Goal: Task Accomplishment & Management: Manage account settings

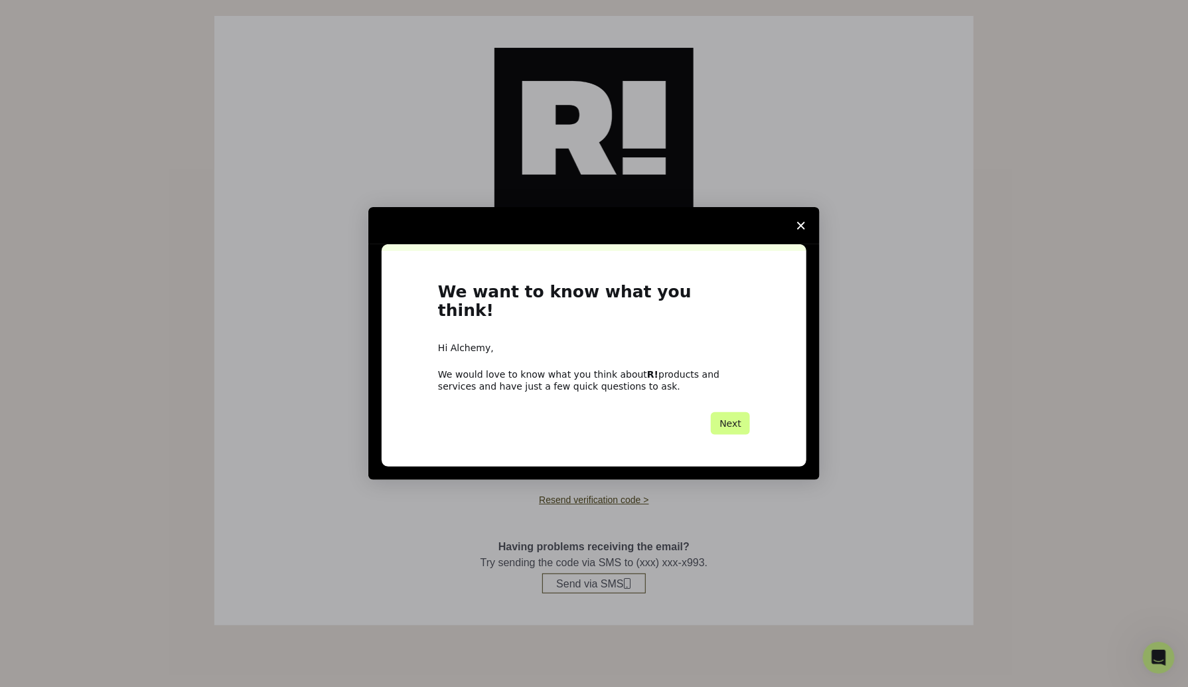
click at [805, 230] on icon "Close survey" at bounding box center [801, 226] width 8 height 8
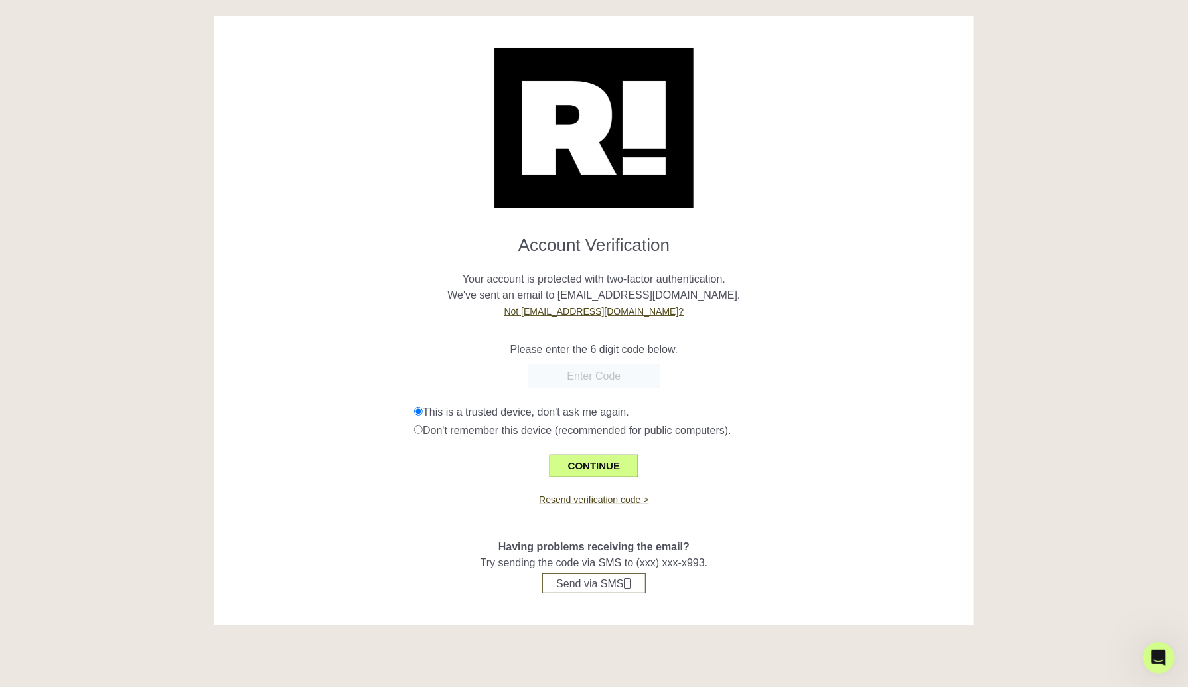
click at [603, 378] on input "text" at bounding box center [594, 376] width 133 height 24
paste input "269498"
type input "269498"
click at [603, 463] on button "CONTINUE" at bounding box center [594, 466] width 89 height 23
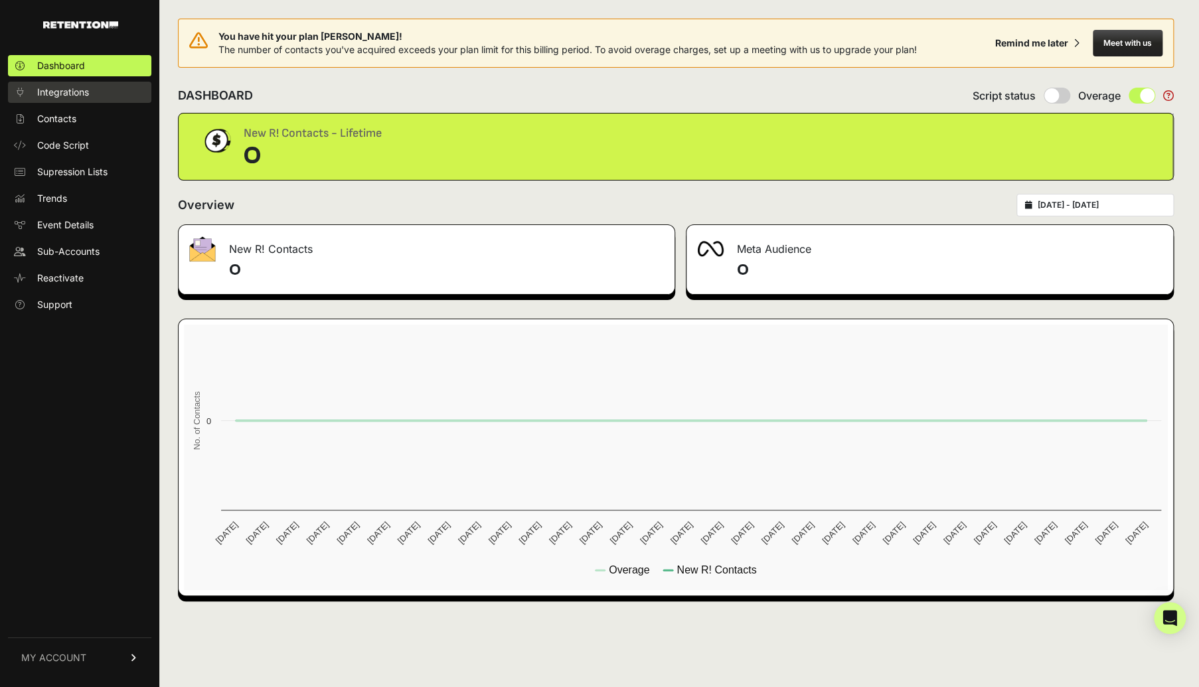
click at [52, 94] on span "Integrations" at bounding box center [63, 92] width 52 height 13
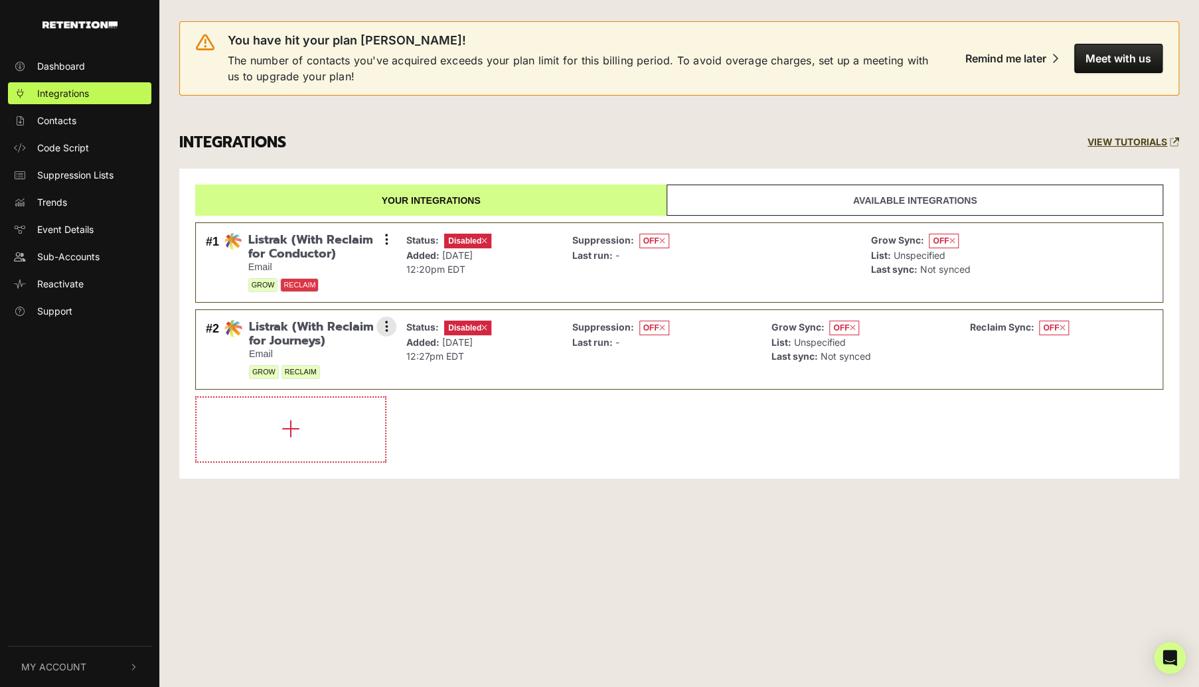
click at [289, 335] on span "Listrak (With Reclaim for Journeys)" at bounding box center [317, 334] width 137 height 29
click at [387, 323] on icon at bounding box center [386, 326] width 3 height 13
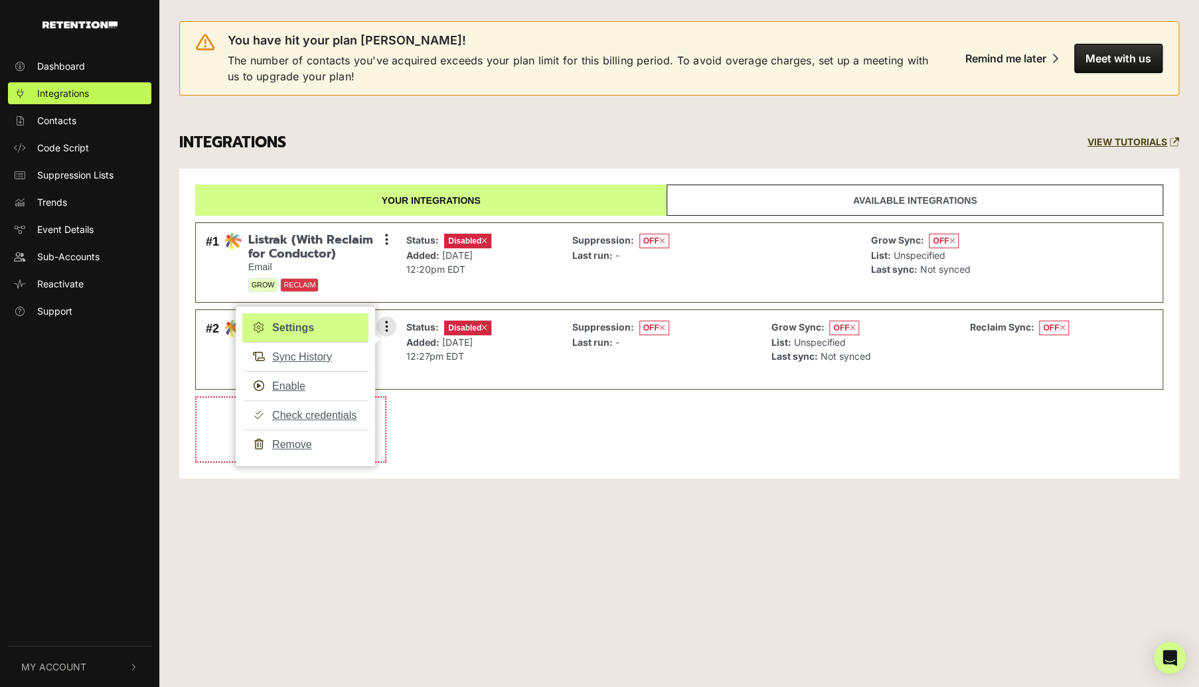
click at [304, 328] on link "Settings" at bounding box center [305, 327] width 126 height 29
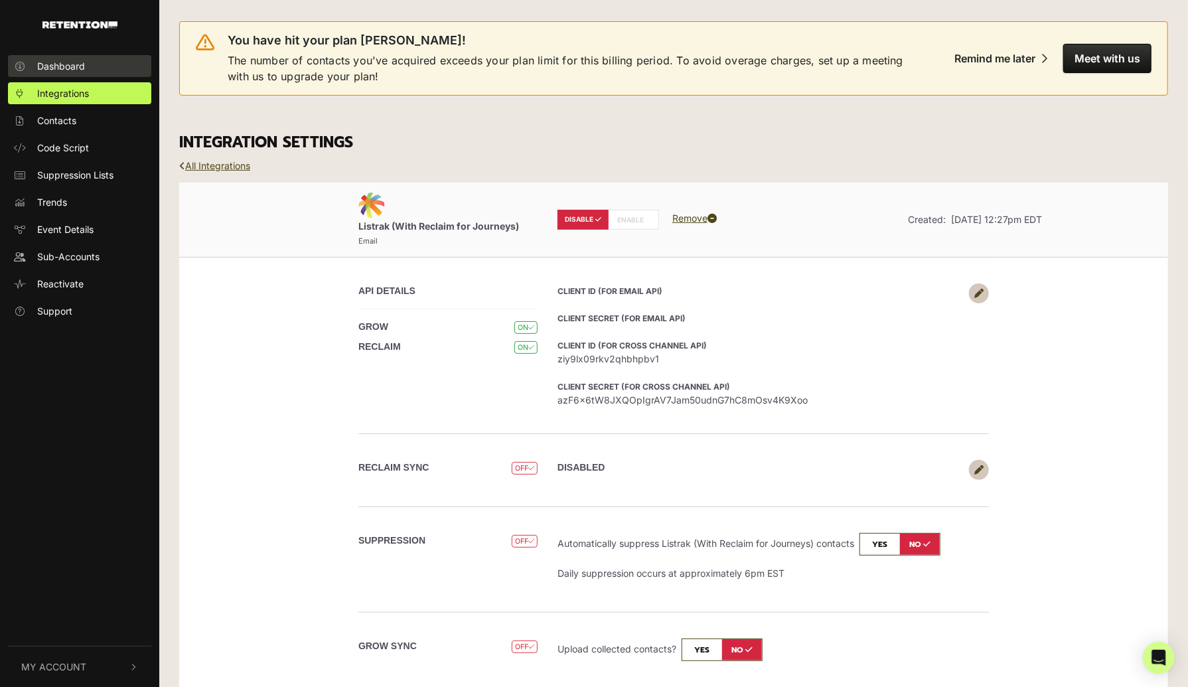
click at [62, 64] on span "Dashboard" at bounding box center [61, 66] width 48 height 14
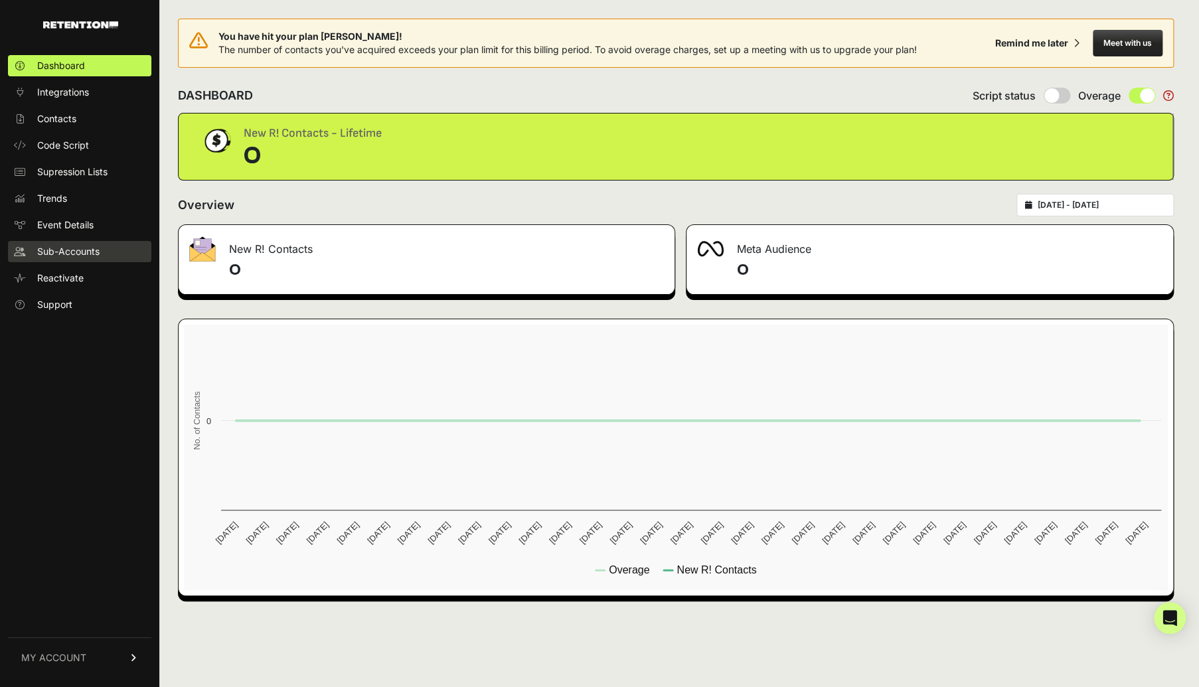
click at [76, 254] on span "Sub-Accounts" at bounding box center [68, 251] width 62 height 13
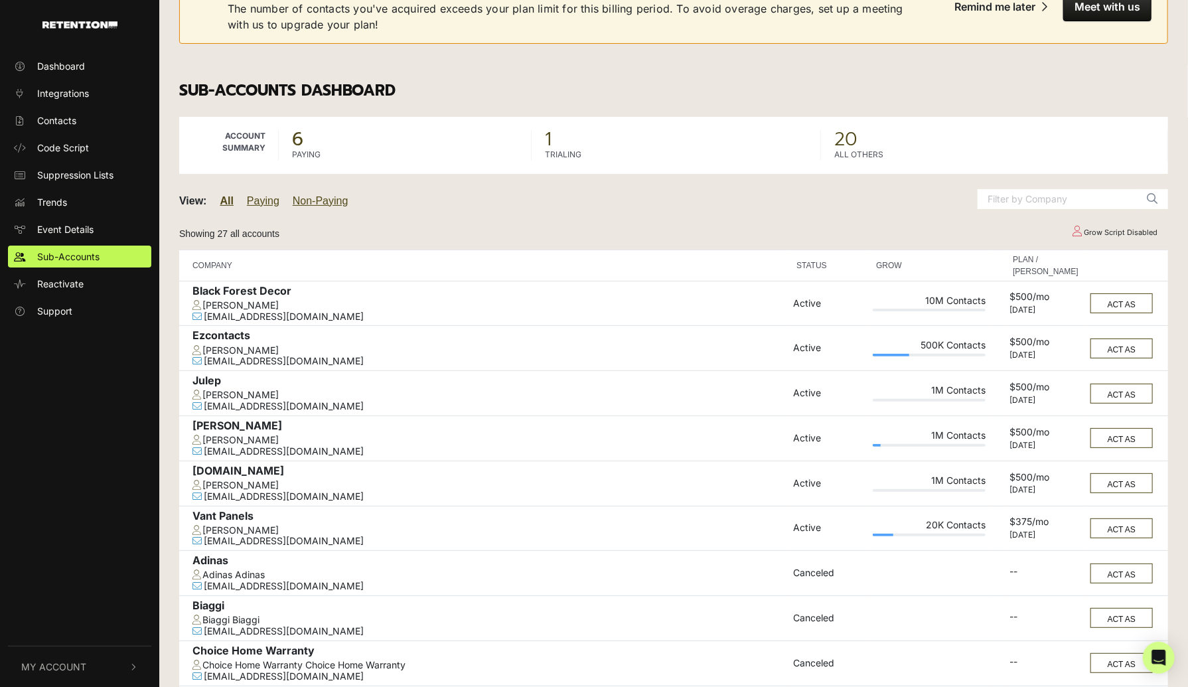
scroll to position [66, 0]
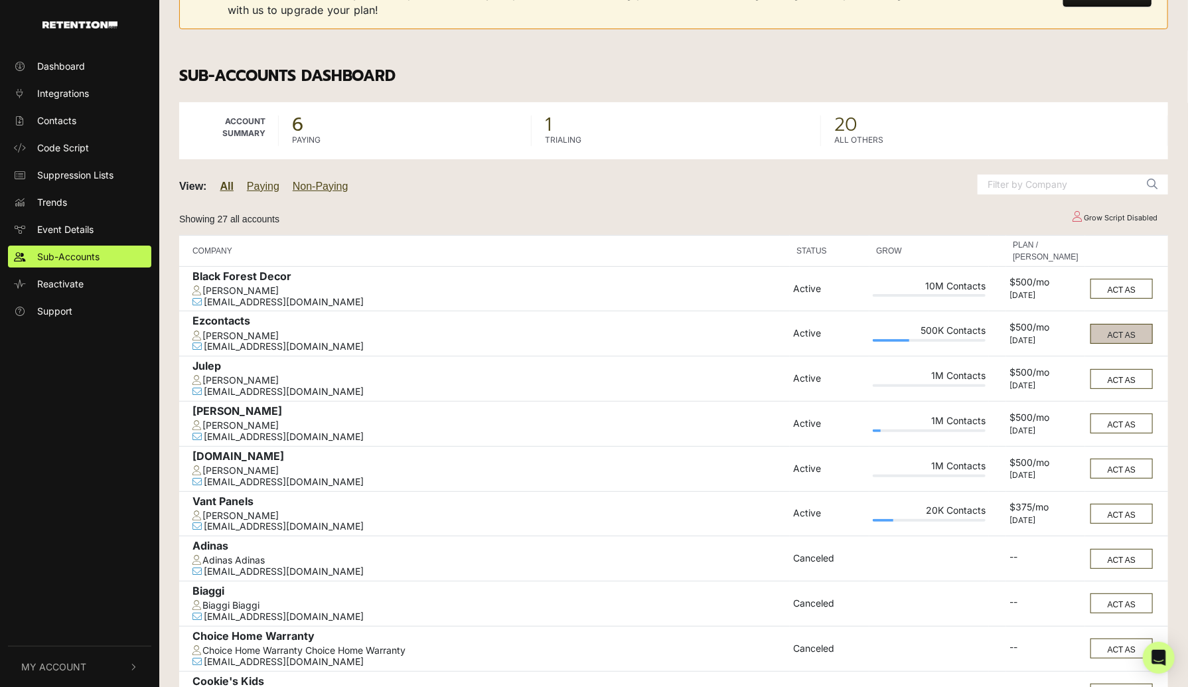
click at [1120, 335] on button "ACT AS" at bounding box center [1122, 334] width 62 height 20
